Goal: Information Seeking & Learning: Learn about a topic

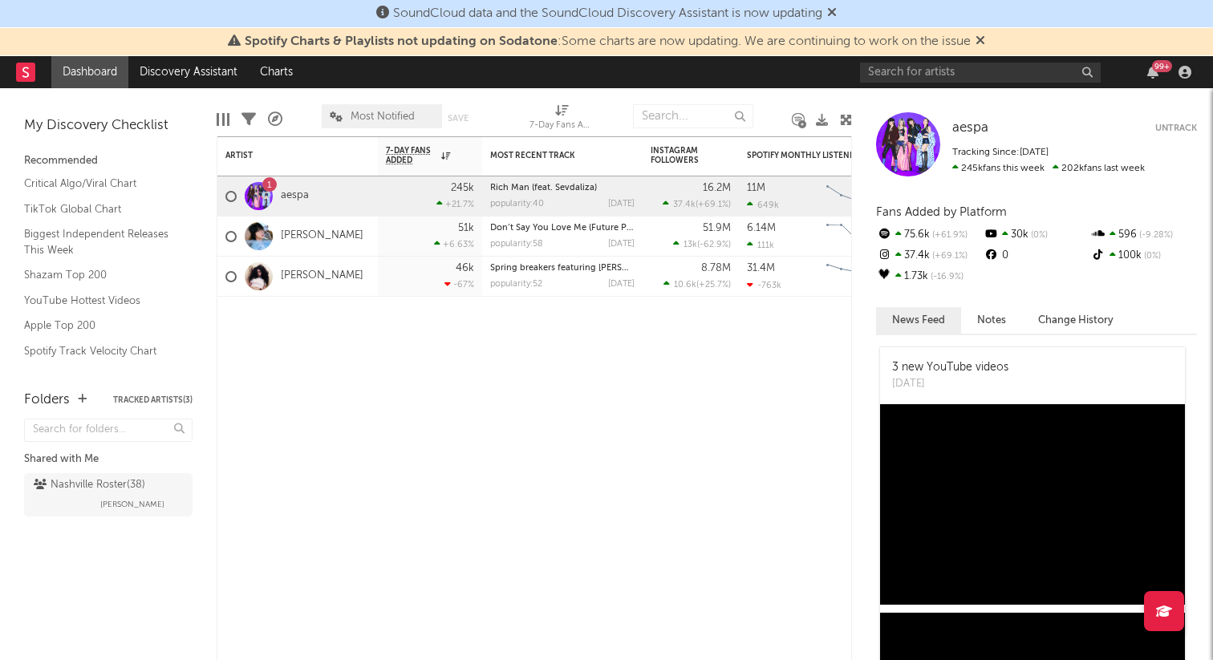
click at [899, 83] on div "99 +" at bounding box center [1028, 72] width 337 height 32
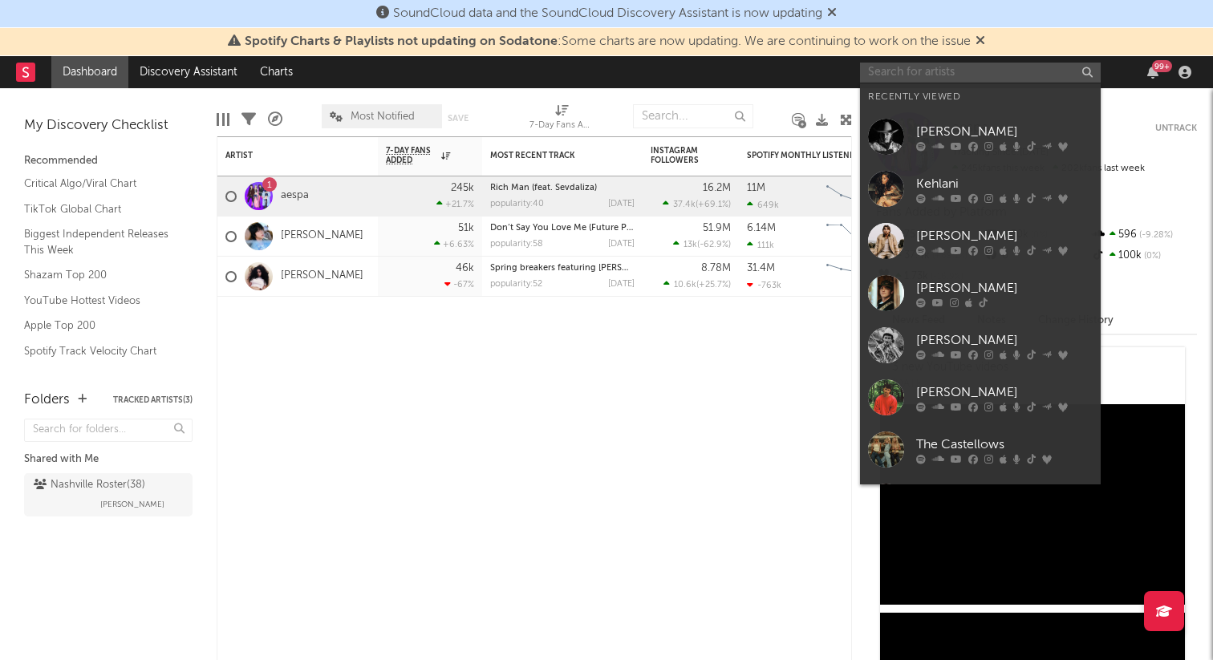
click at [899, 70] on input "text" at bounding box center [980, 73] width 241 height 20
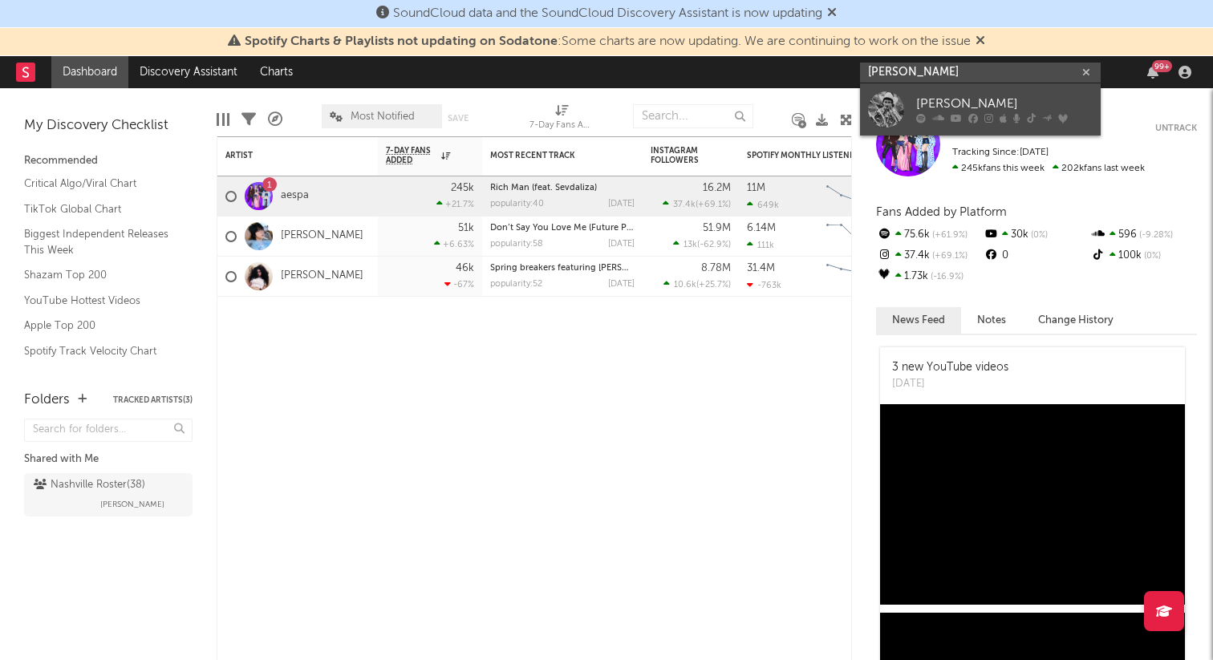
type input "[PERSON_NAME]"
click at [944, 92] on link "[PERSON_NAME]" at bounding box center [980, 109] width 241 height 52
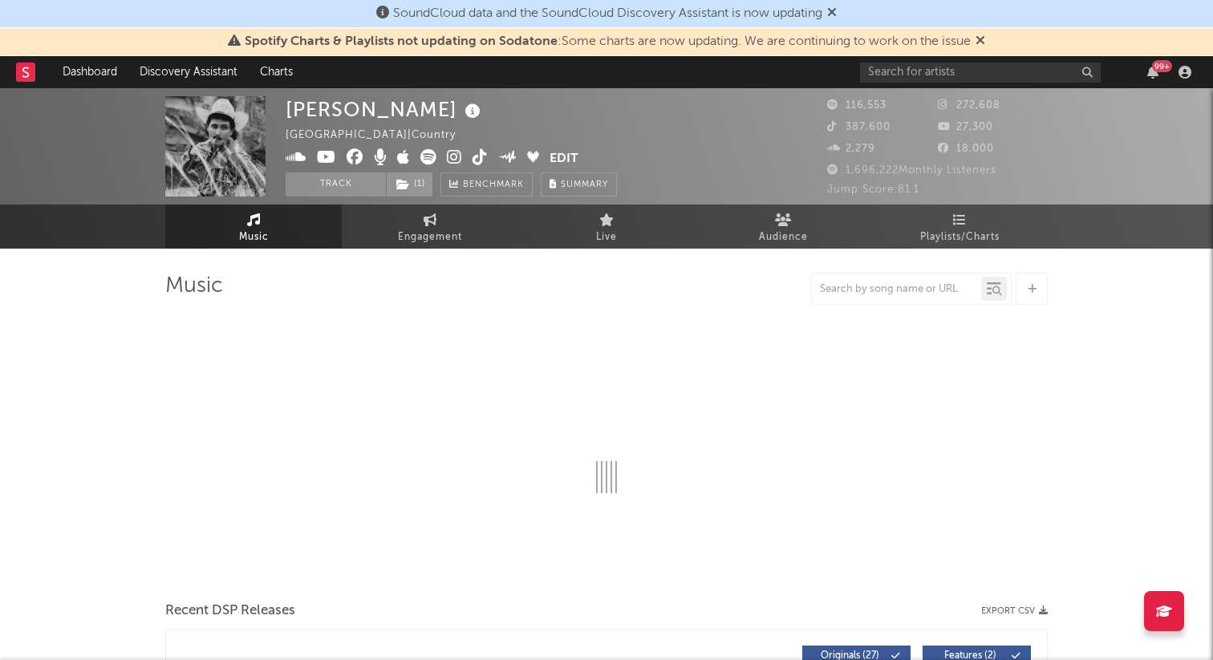
select select "6m"
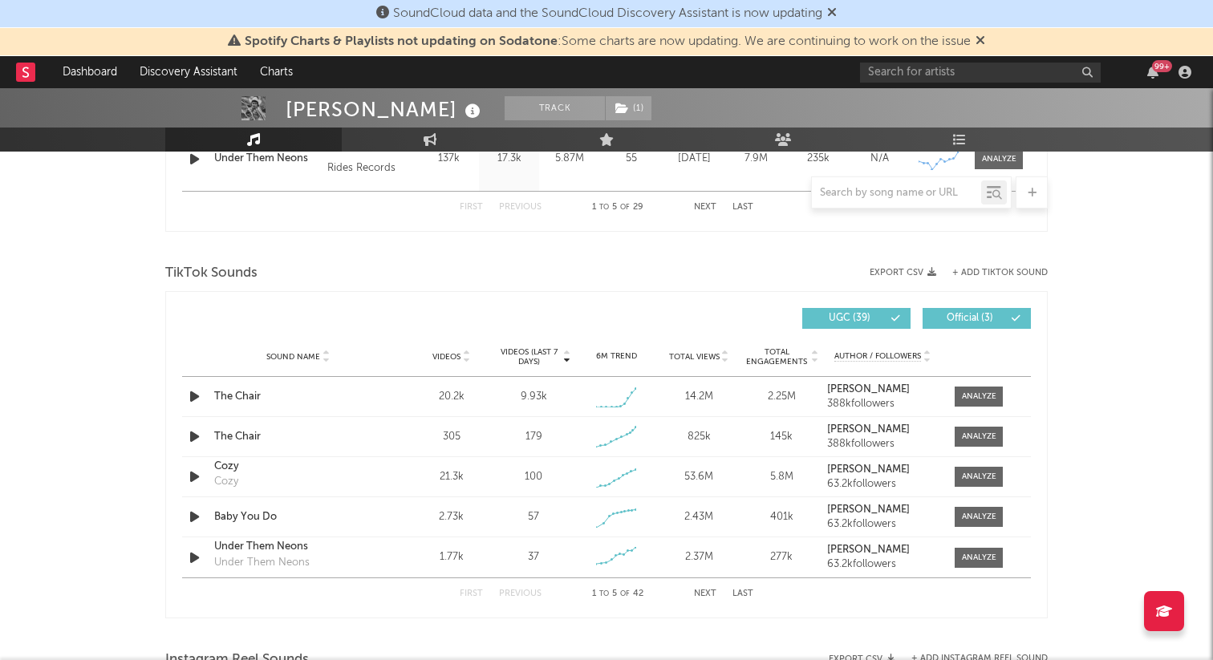
scroll to position [987, 0]
click at [881, 191] on input "text" at bounding box center [896, 193] width 169 height 13
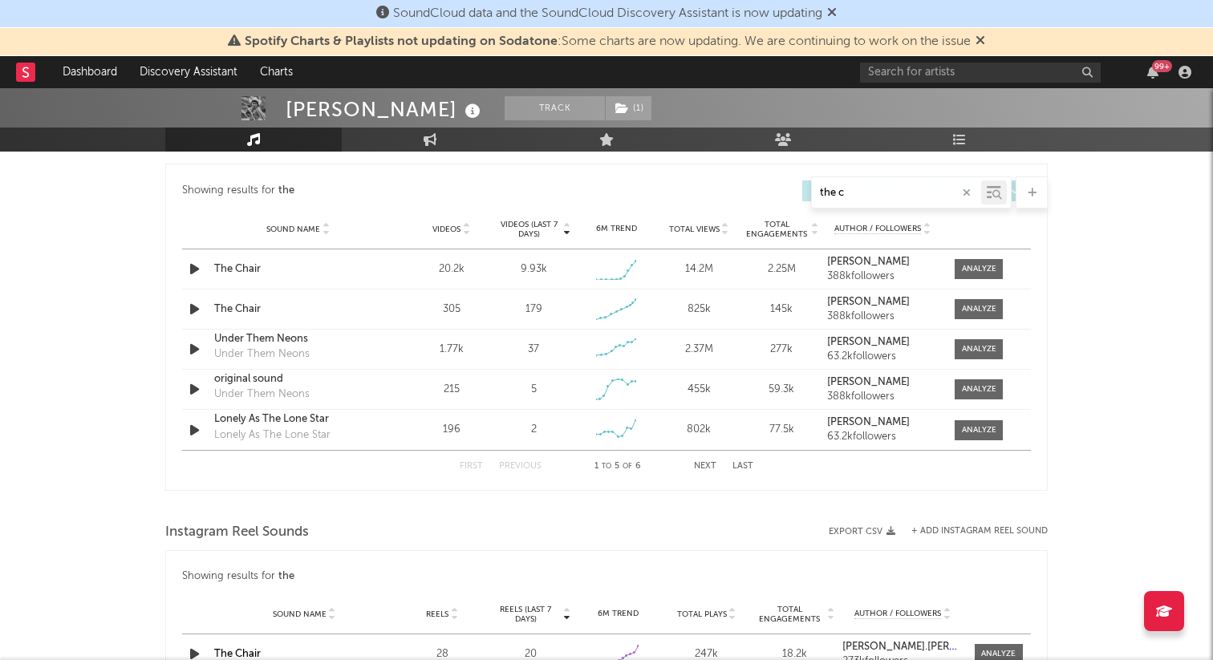
scroll to position [730, 0]
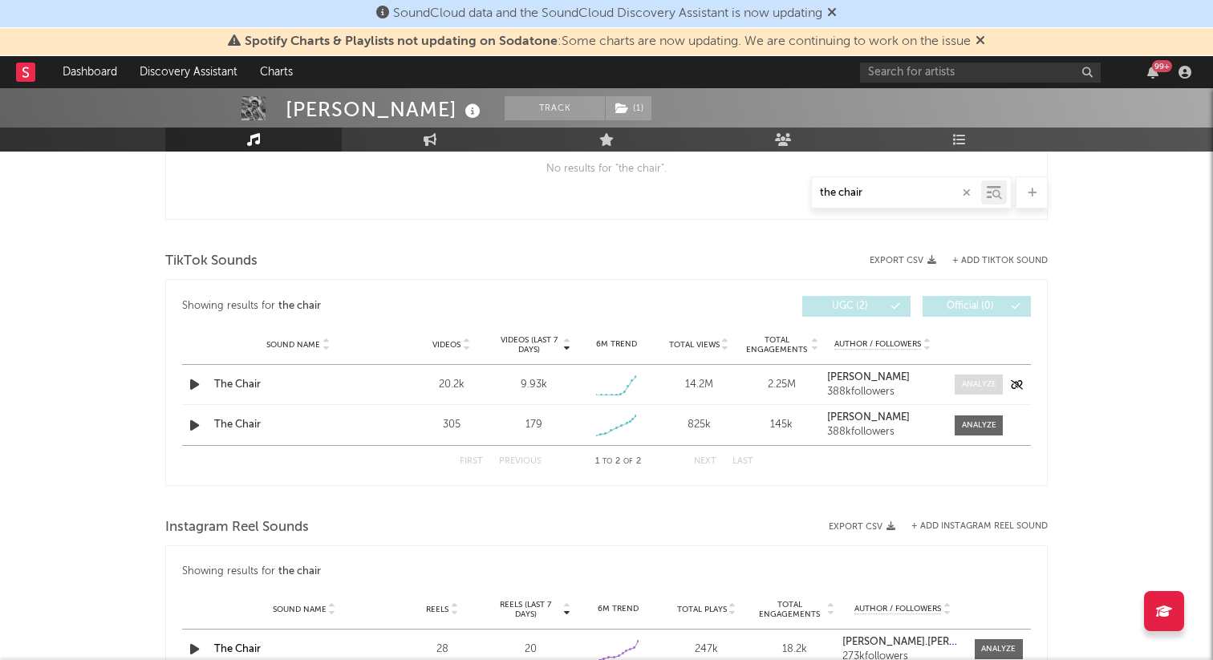
type input "the chair"
click at [979, 377] on span at bounding box center [979, 385] width 48 height 20
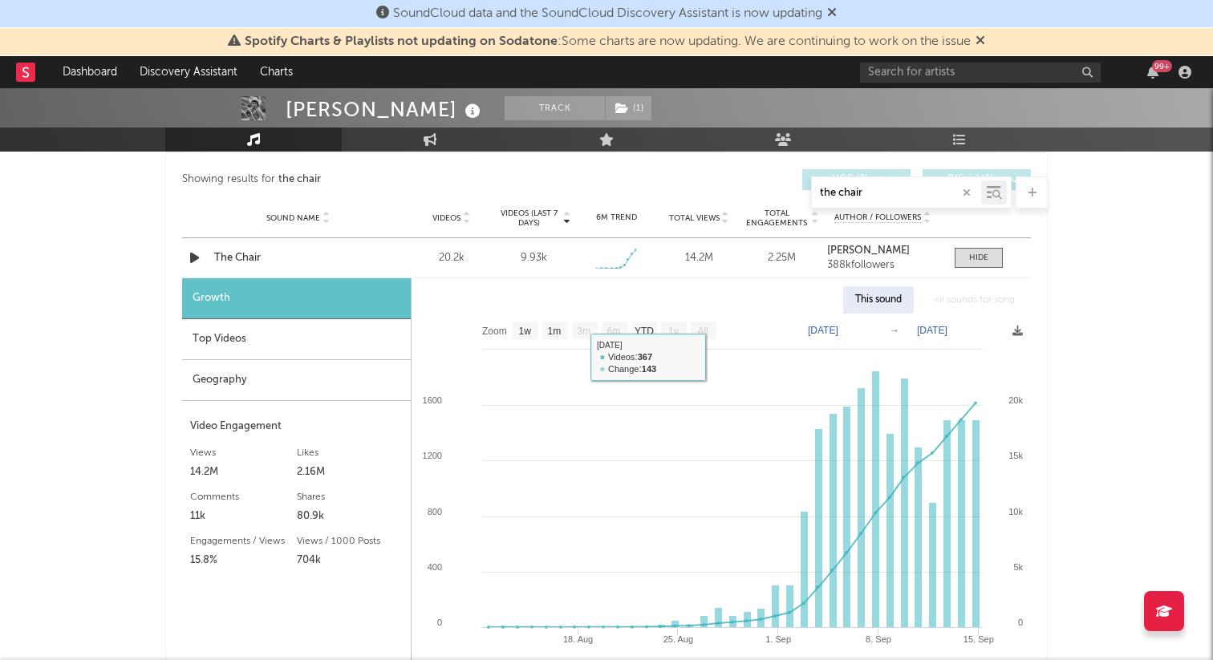
scroll to position [847, 0]
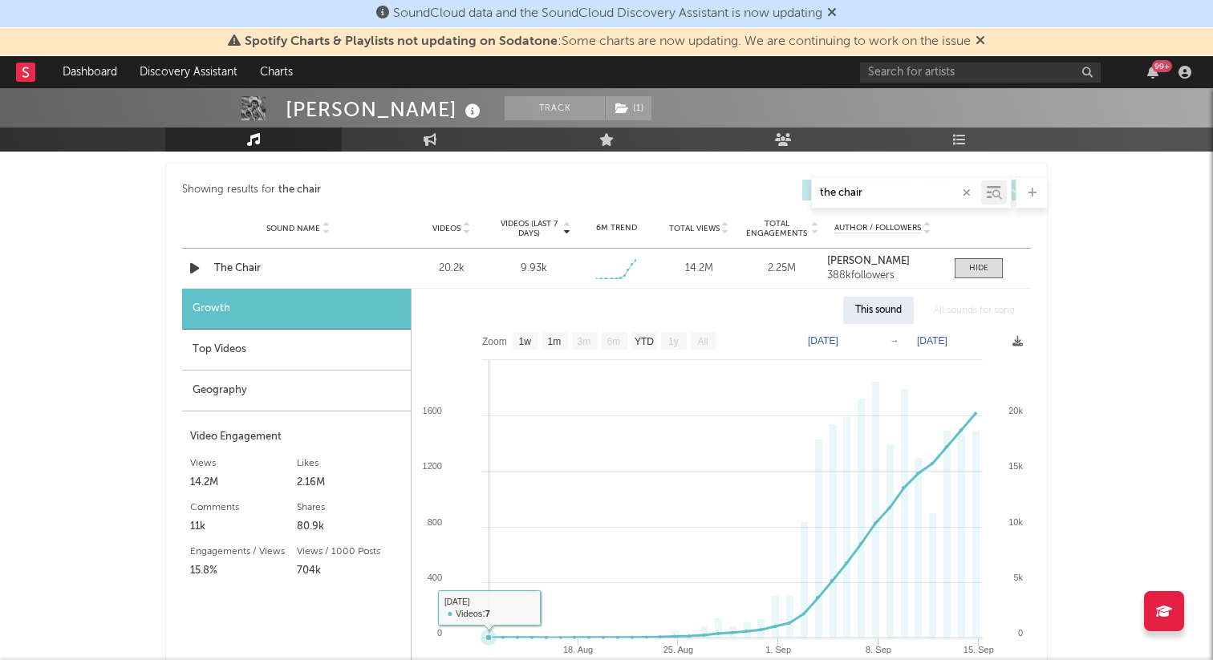
click at [495, 613] on rect at bounding box center [721, 527] width 619 height 406
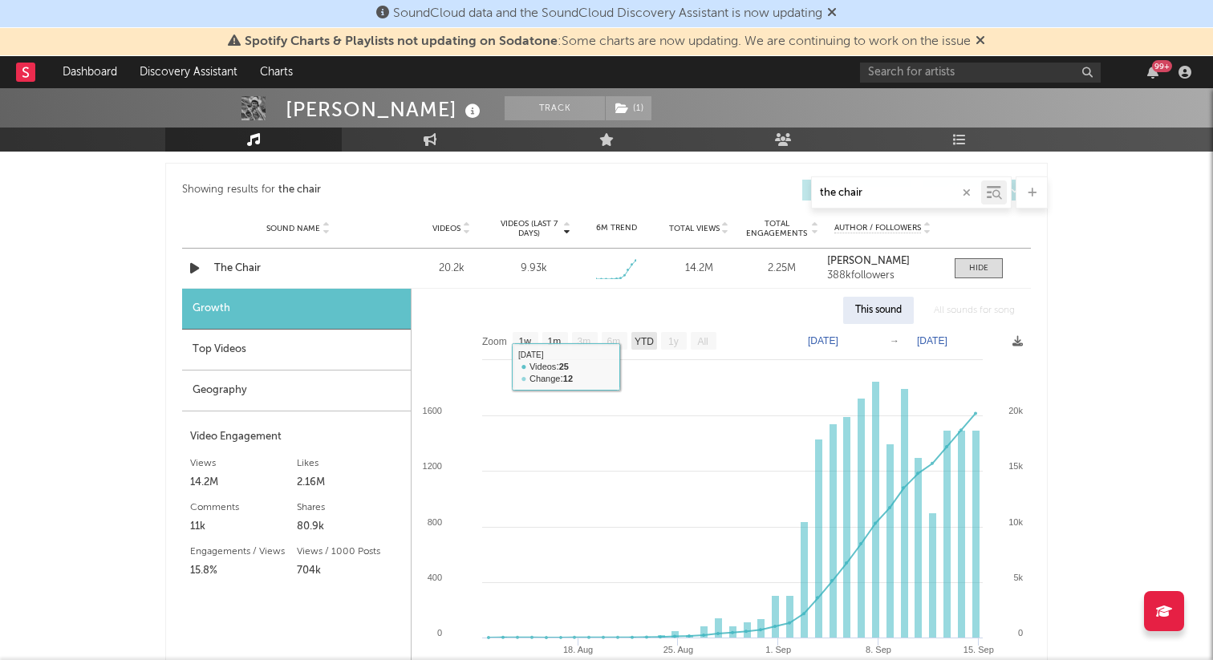
click at [644, 340] on text "YTD" at bounding box center [644, 341] width 19 height 11
select select "YTD"
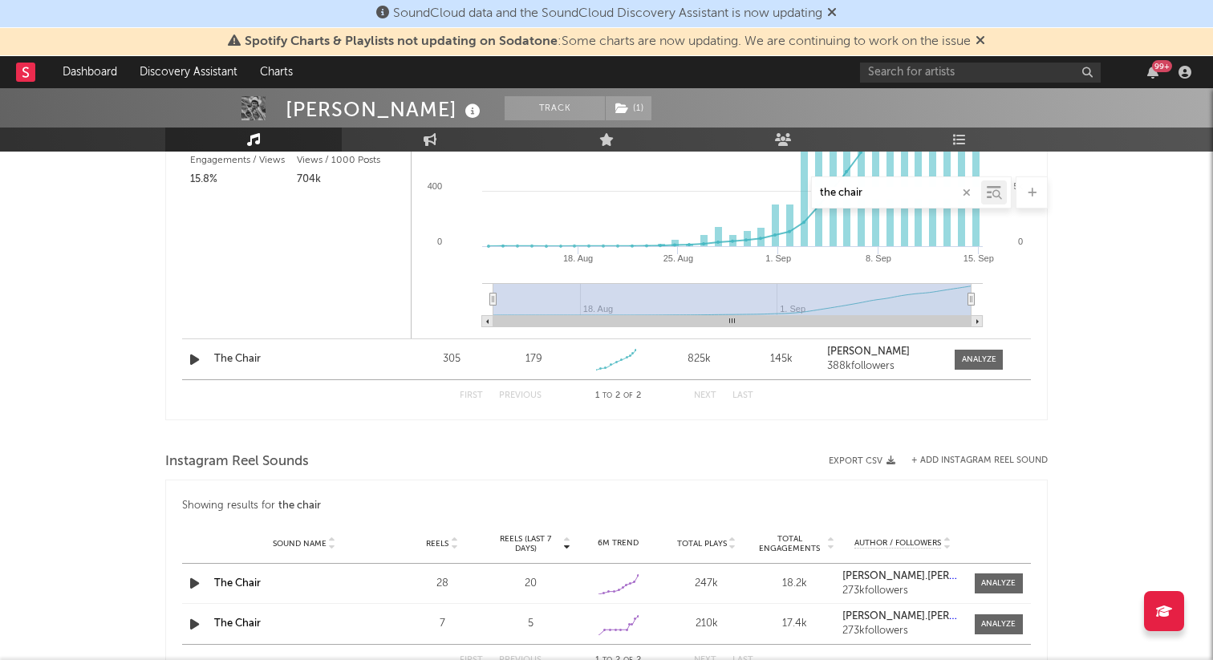
scroll to position [1239, 0]
click at [427, 353] on div "305" at bounding box center [451, 359] width 75 height 16
click at [980, 369] on div "Sound Name The Chair Videos 305 Videos (last 7 days) 179 Weekly Growth % + 65.7…" at bounding box center [606, 359] width 849 height 40
click at [986, 359] on div at bounding box center [979, 359] width 35 height 12
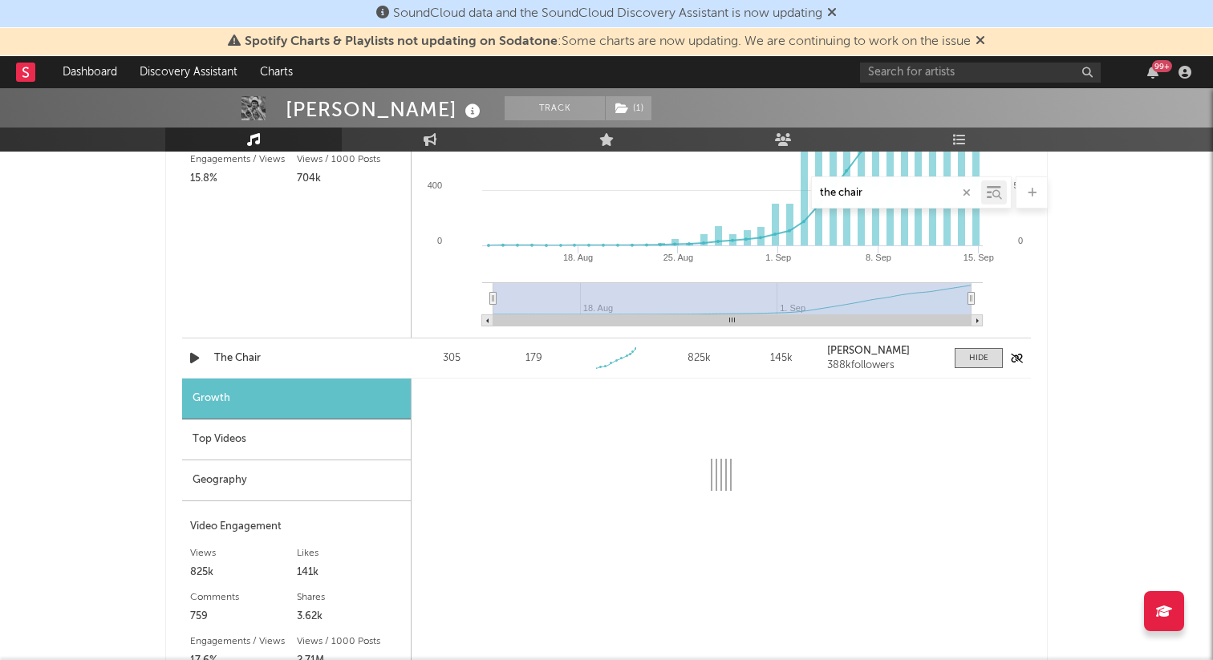
select select "1w"
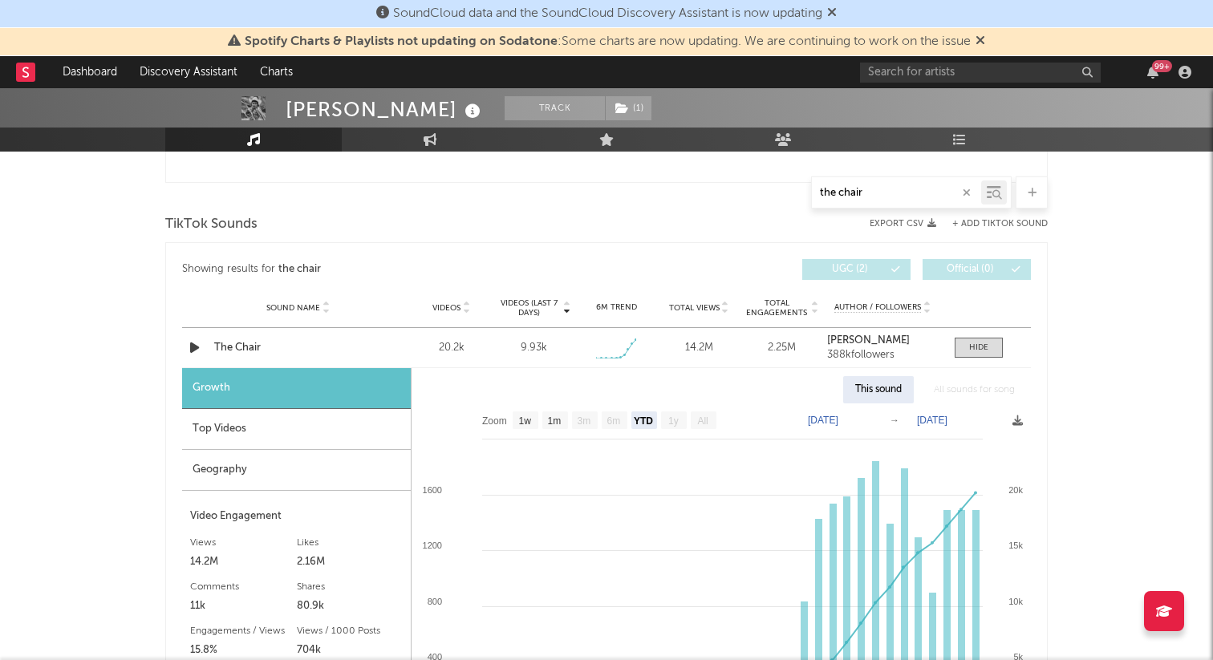
scroll to position [895, 0]
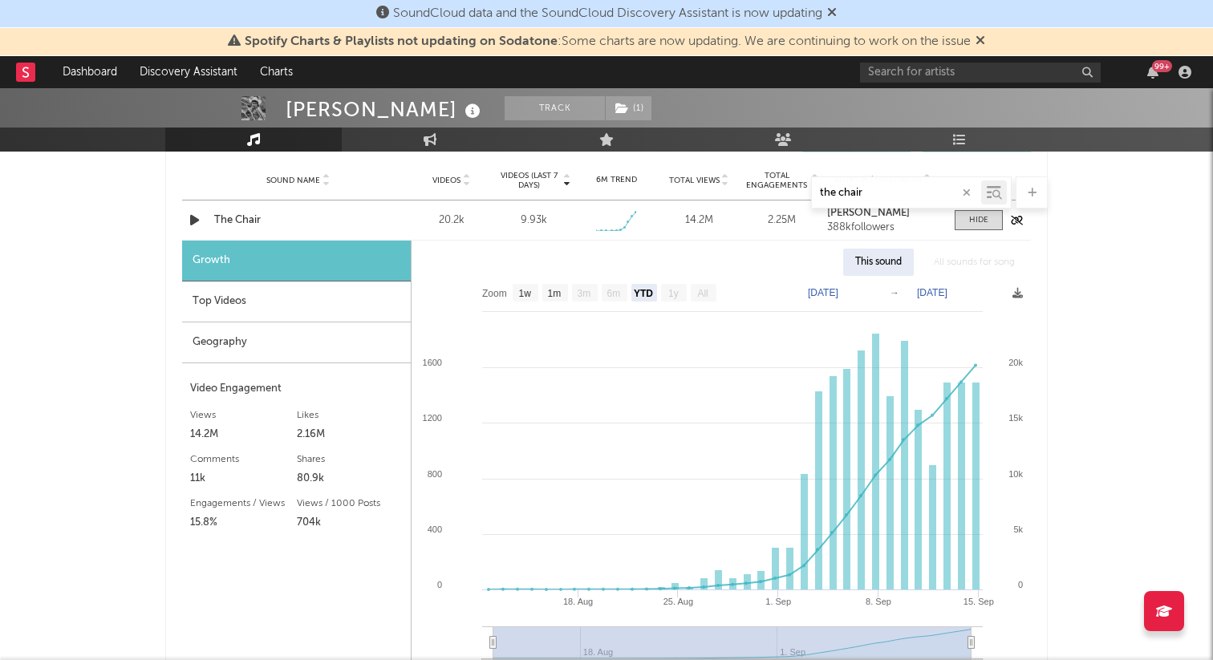
click at [246, 213] on div "The Chair" at bounding box center [298, 221] width 168 height 16
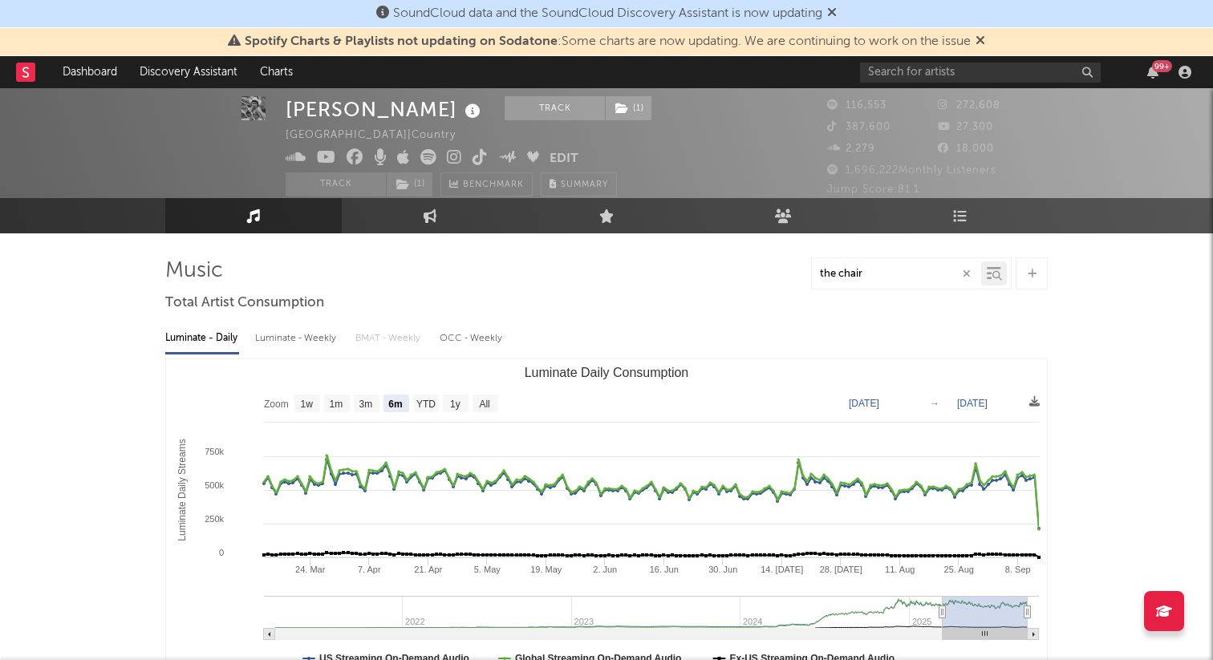
scroll to position [0, 0]
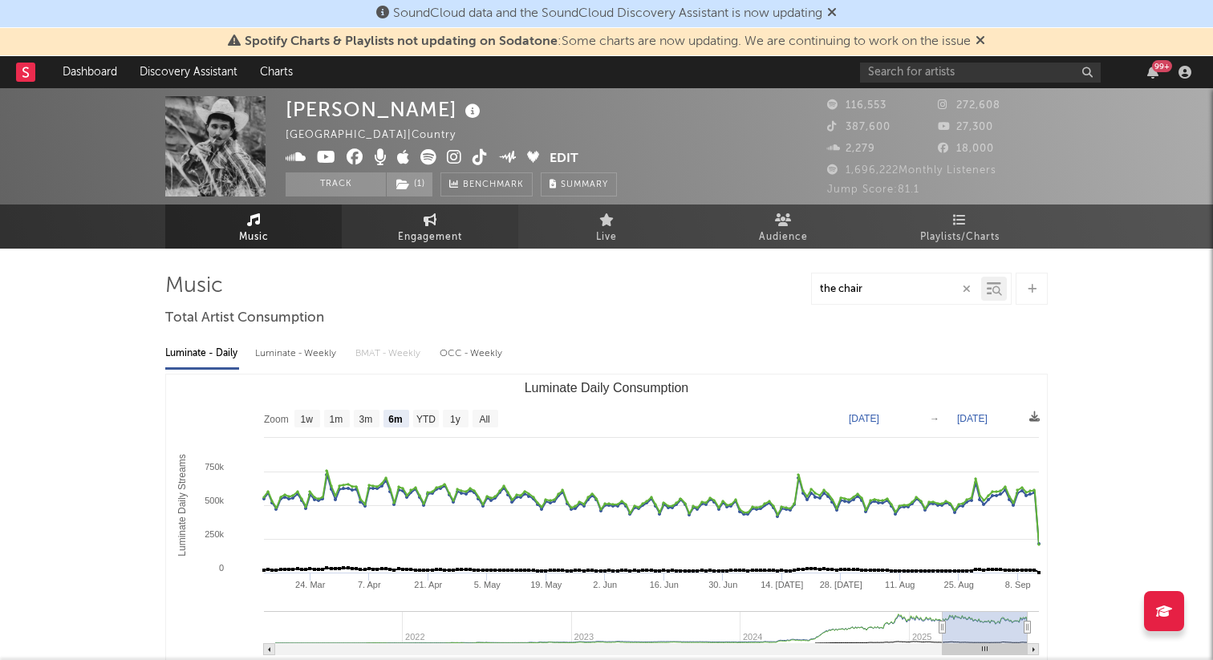
click at [425, 245] on span "Engagement" at bounding box center [430, 237] width 64 height 19
select select "1w"
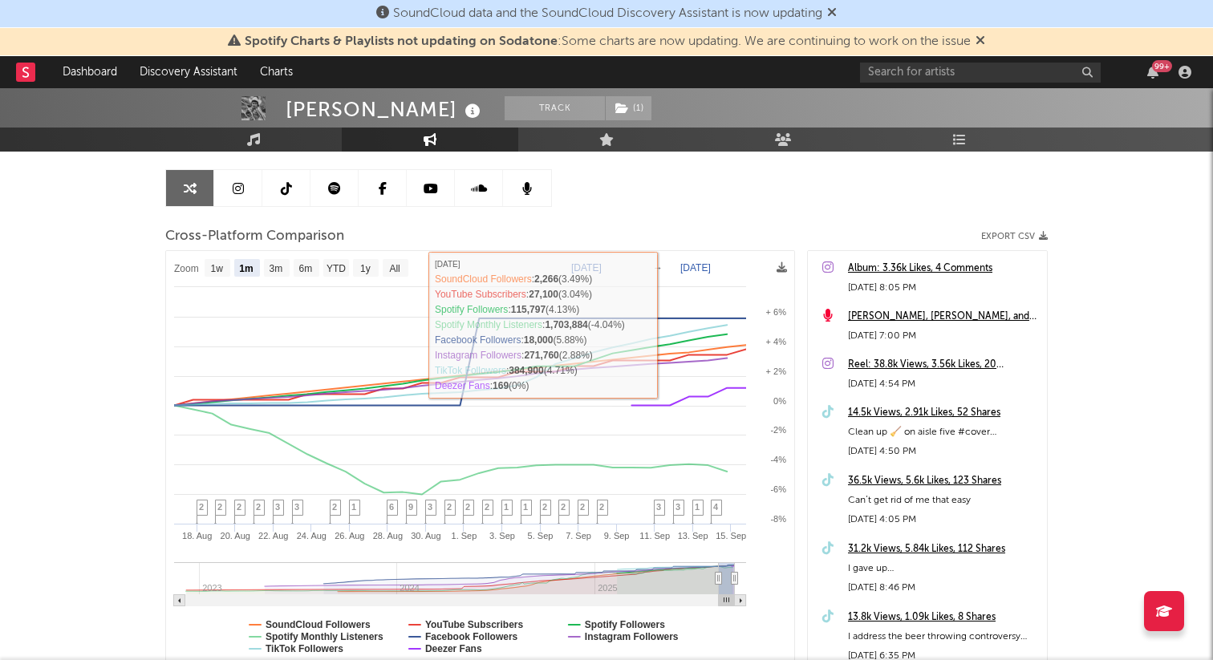
scroll to position [142, 0]
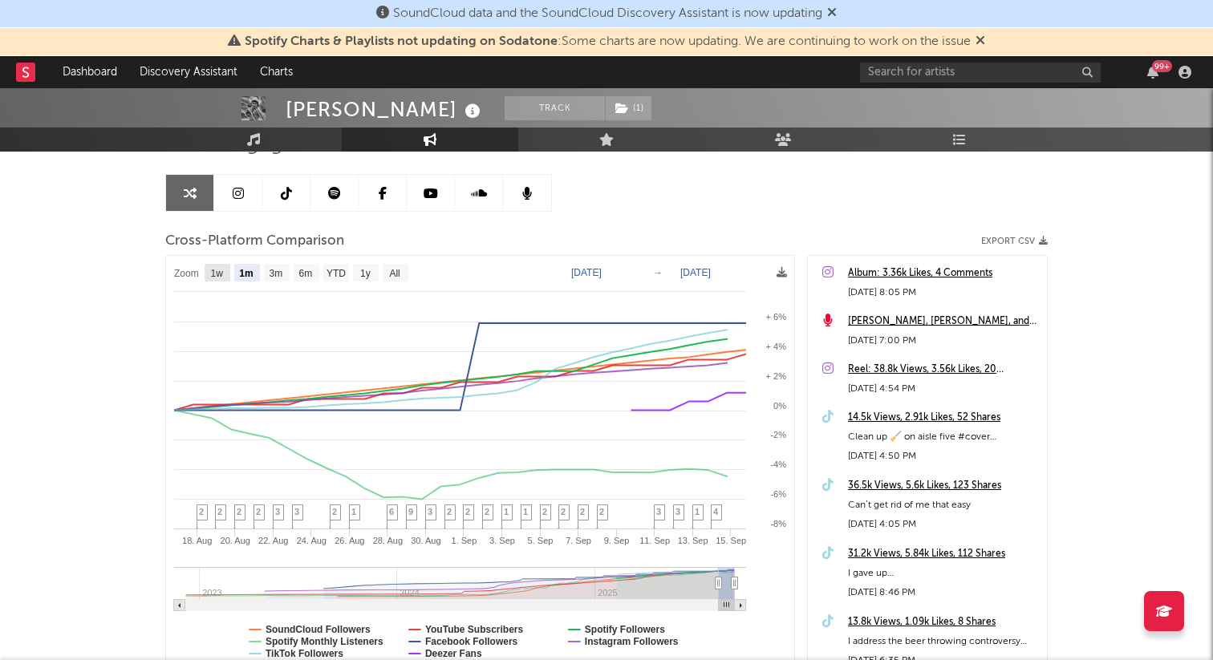
click at [223, 274] on text "1w" at bounding box center [217, 273] width 13 height 11
select select "1w"
type input "[DATE]"
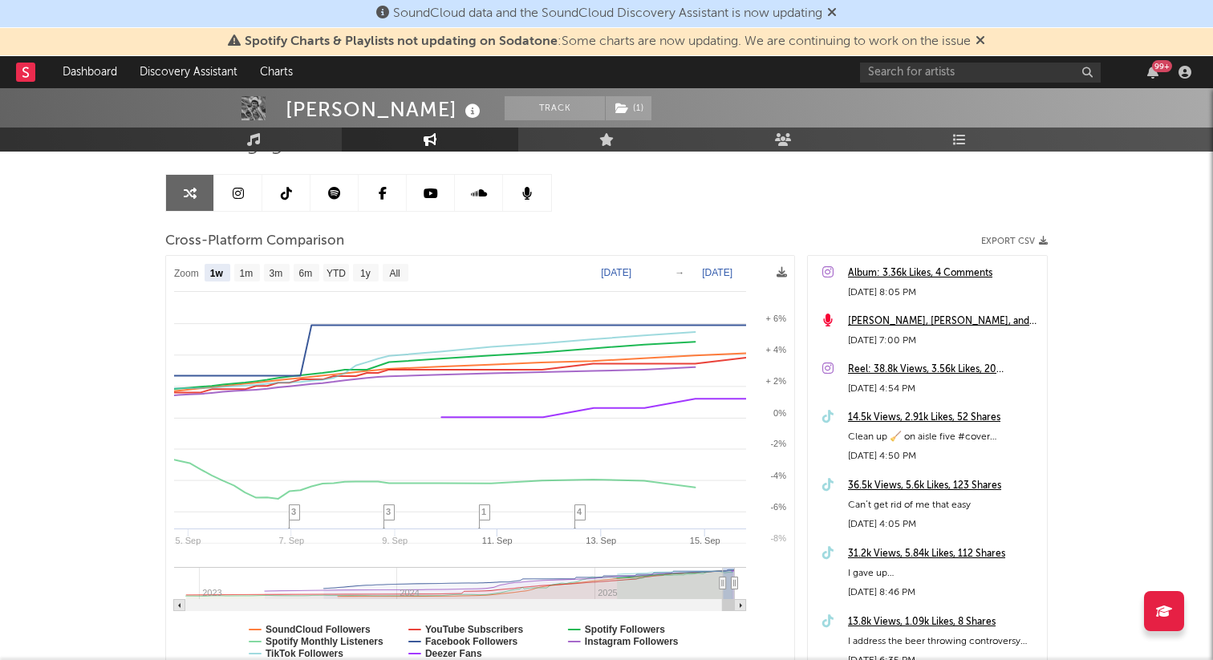
select select "1w"
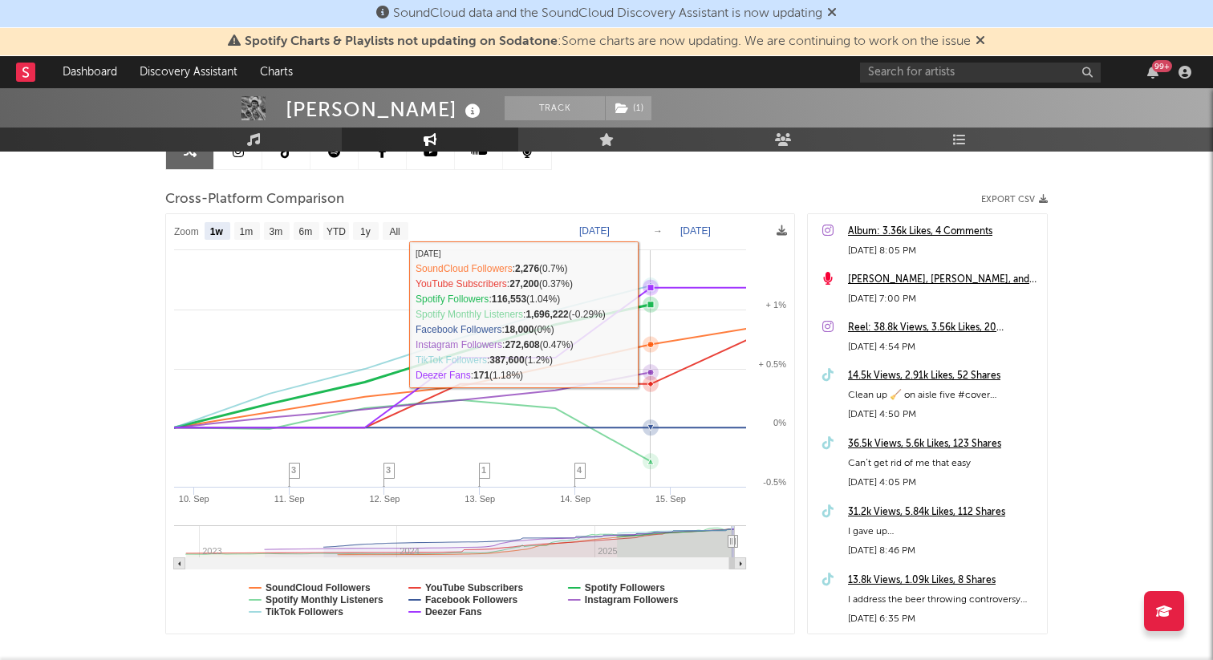
scroll to position [185, 0]
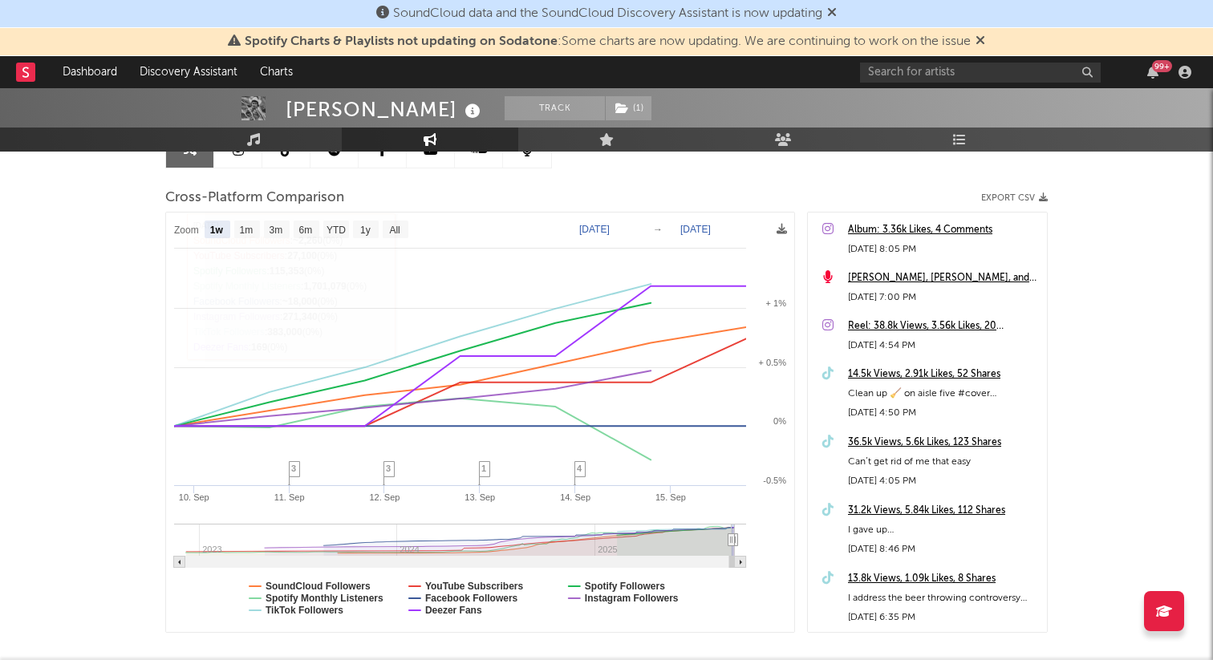
click at [231, 161] on link at bounding box center [238, 150] width 48 height 36
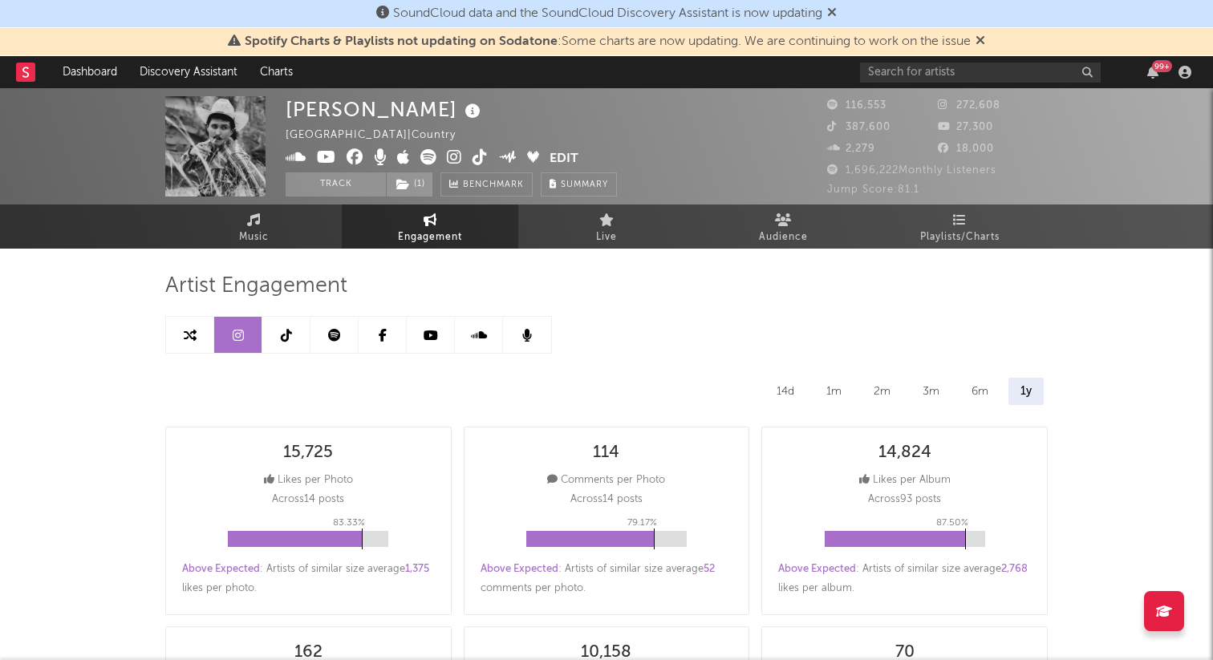
click at [854, 380] on div "14d 1m 2m 3m 6m 1y" at bounding box center [606, 391] width 883 height 27
click at [834, 388] on div "1m" at bounding box center [833, 391] width 39 height 27
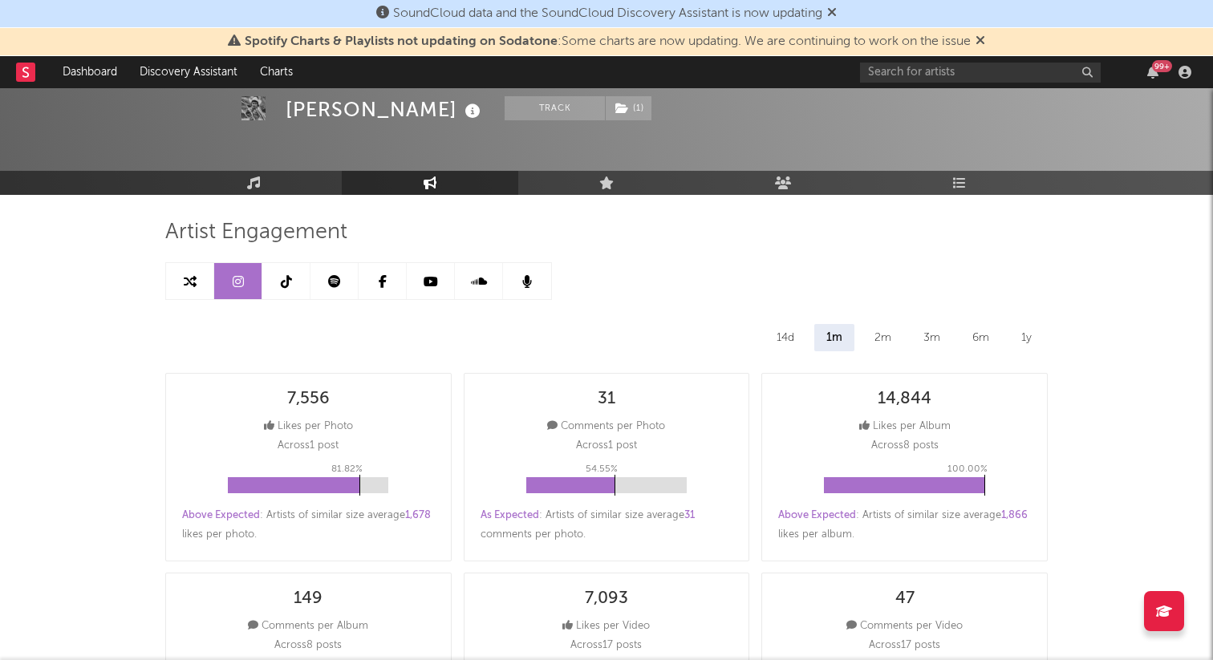
scroll to position [58, 0]
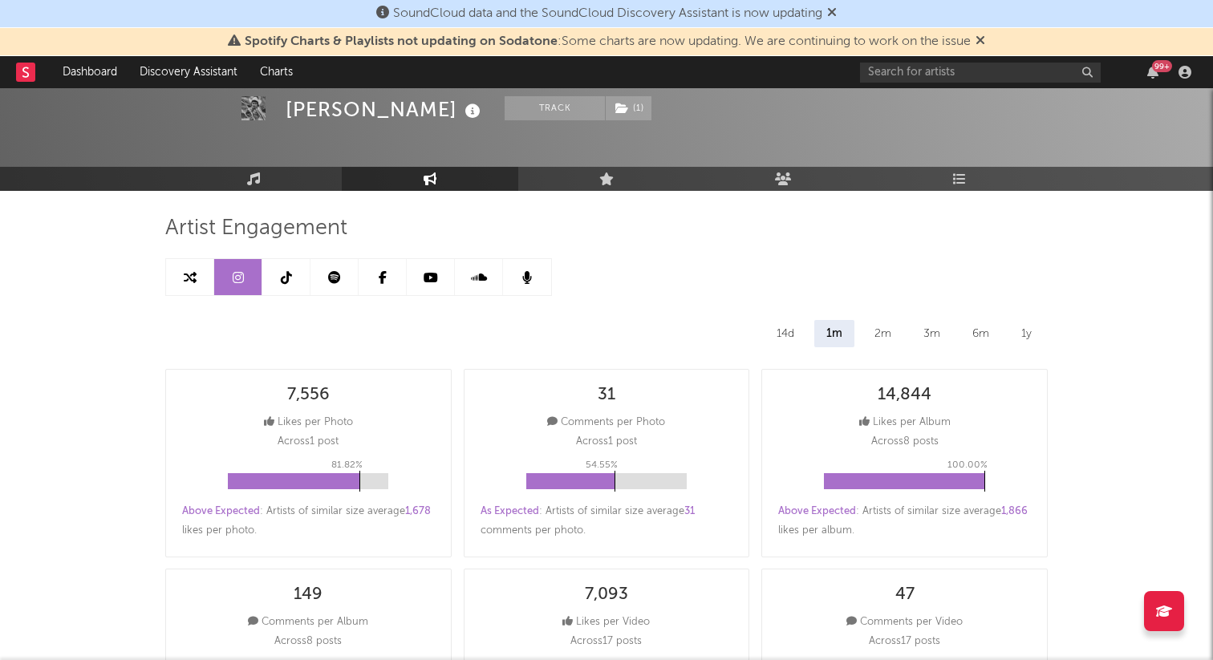
click at [781, 326] on div "14d" at bounding box center [786, 333] width 42 height 27
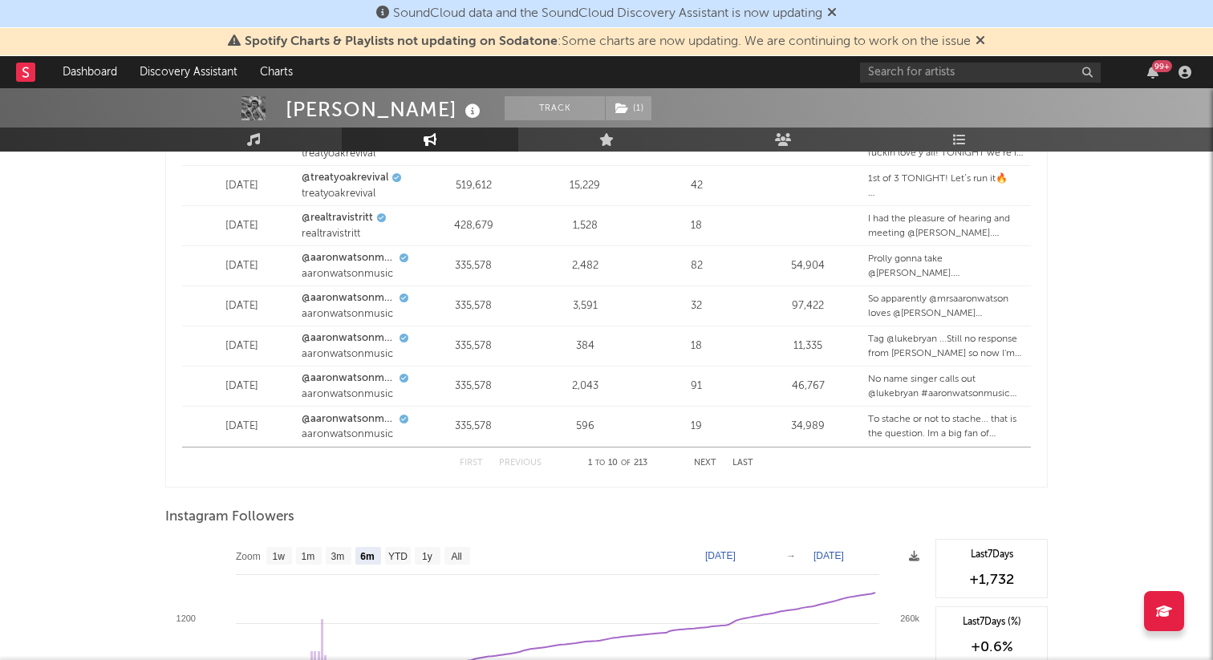
scroll to position [2443, 0]
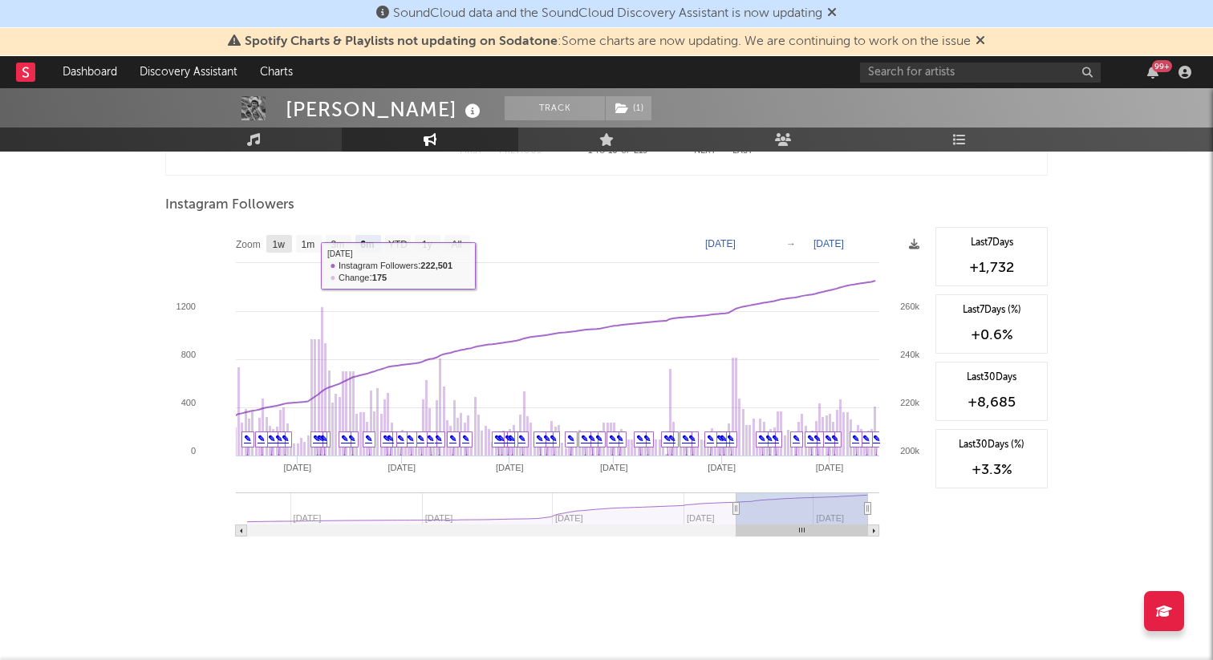
click at [278, 238] on rect at bounding box center [279, 244] width 26 height 18
select select "1w"
type input "[DATE]"
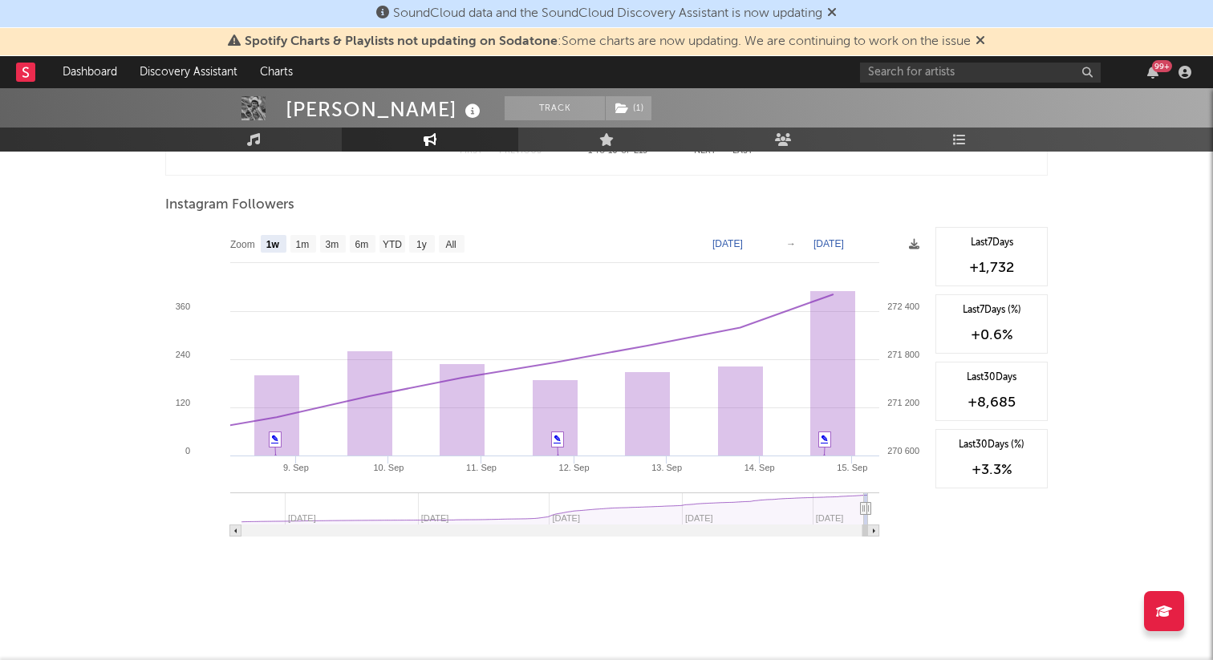
click at [1006, 266] on div "+1,732" at bounding box center [991, 267] width 95 height 19
